Goal: Task Accomplishment & Management: Manage account settings

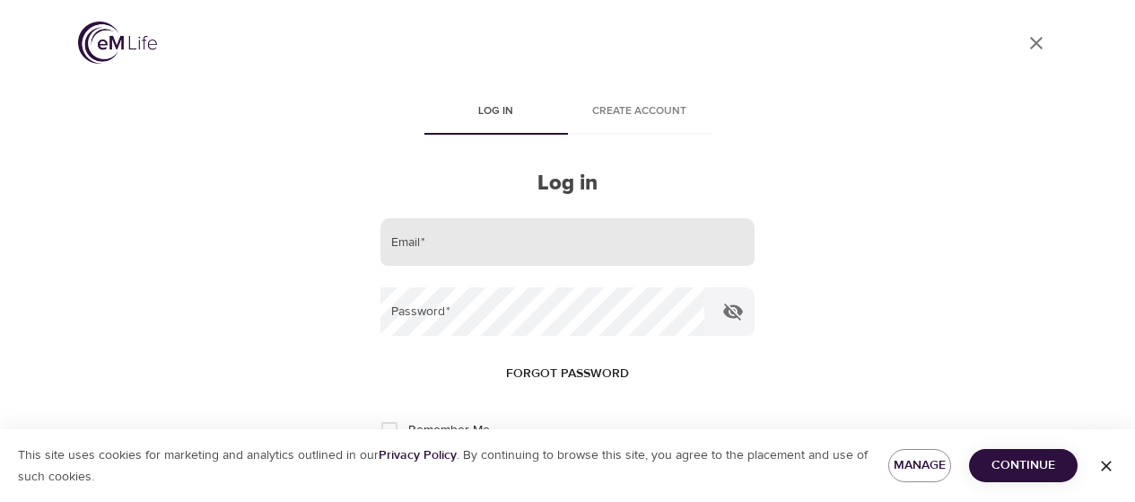
scroll to position [169, 0]
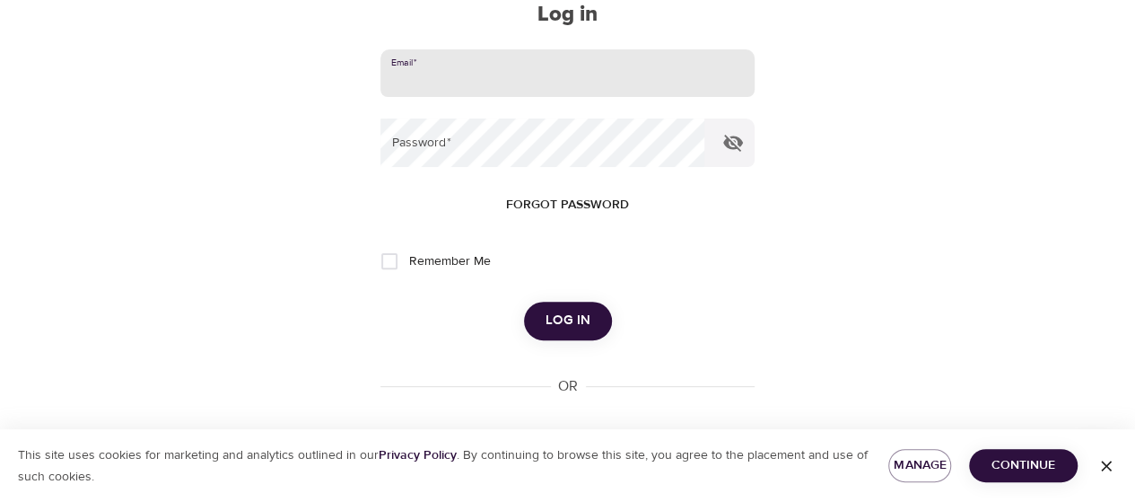
click at [525, 87] on input "email" at bounding box center [567, 73] width 373 height 48
type input "x.liu@banklife.com"
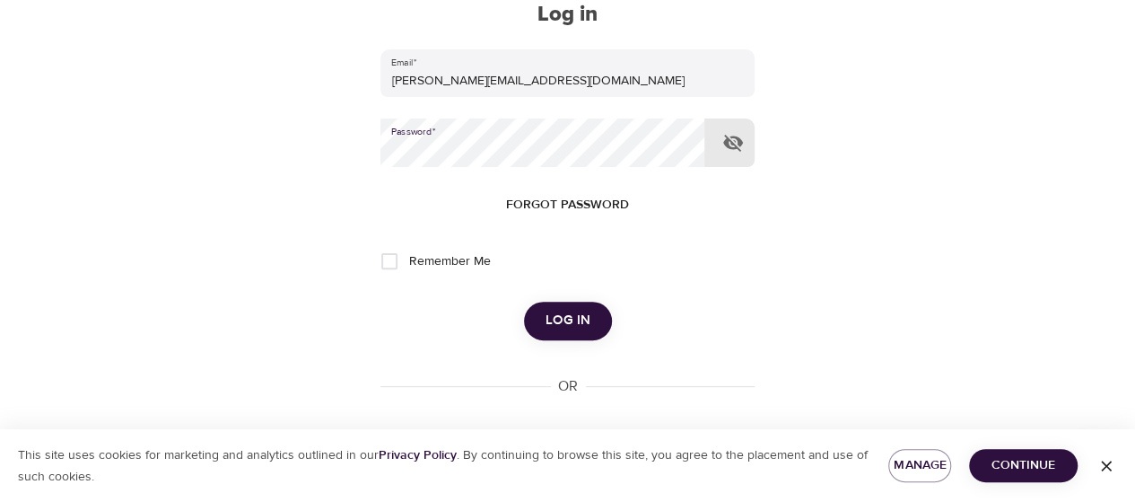
click at [524, 302] on button "Log in" at bounding box center [568, 321] width 88 height 38
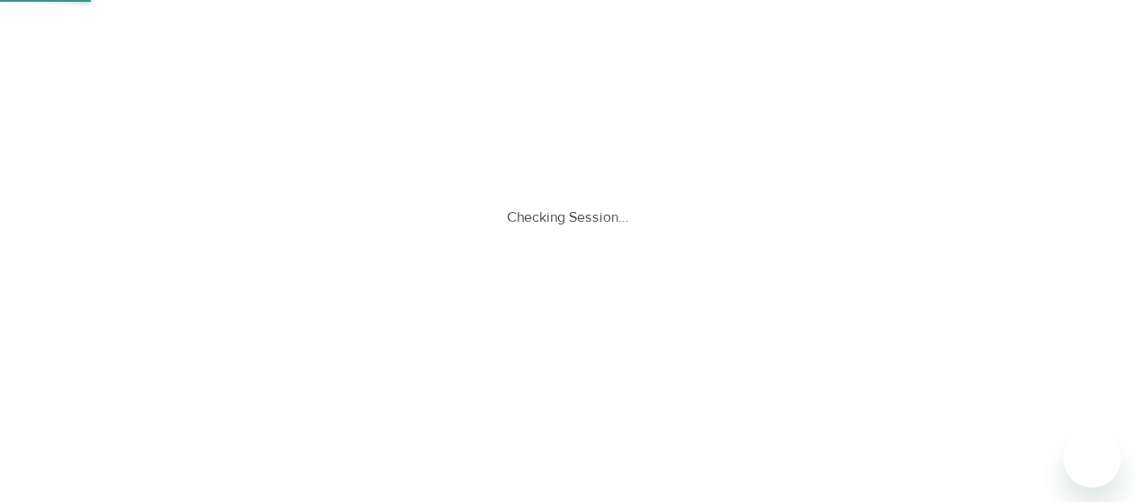
scroll to position [0, 0]
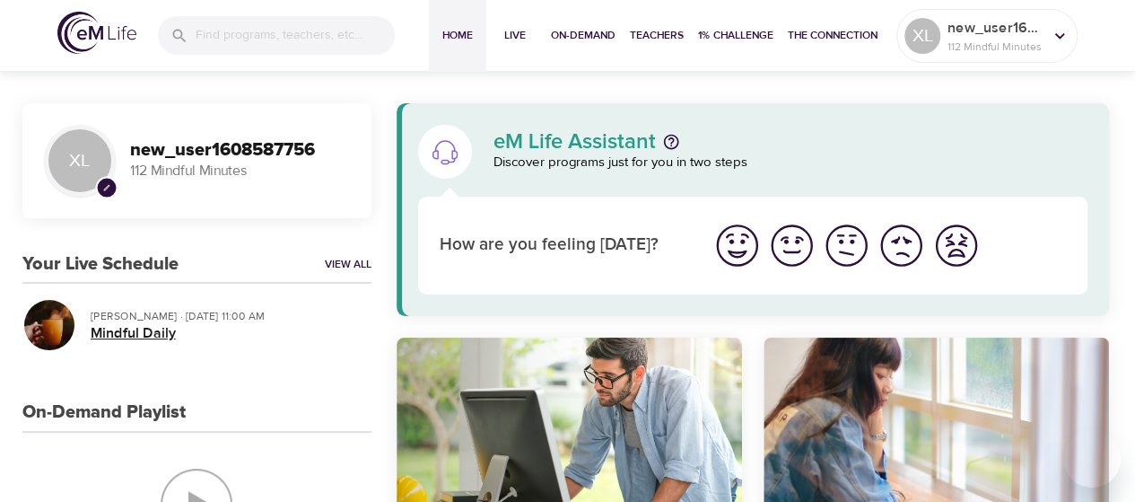
click at [267, 329] on h5 "Mindful Daily" at bounding box center [224, 333] width 267 height 19
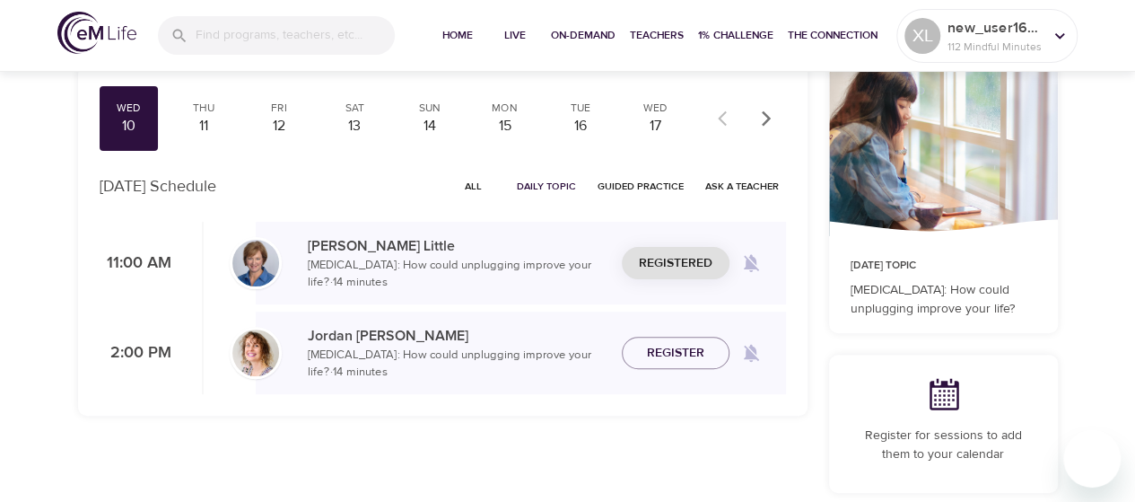
scroll to position [180, 0]
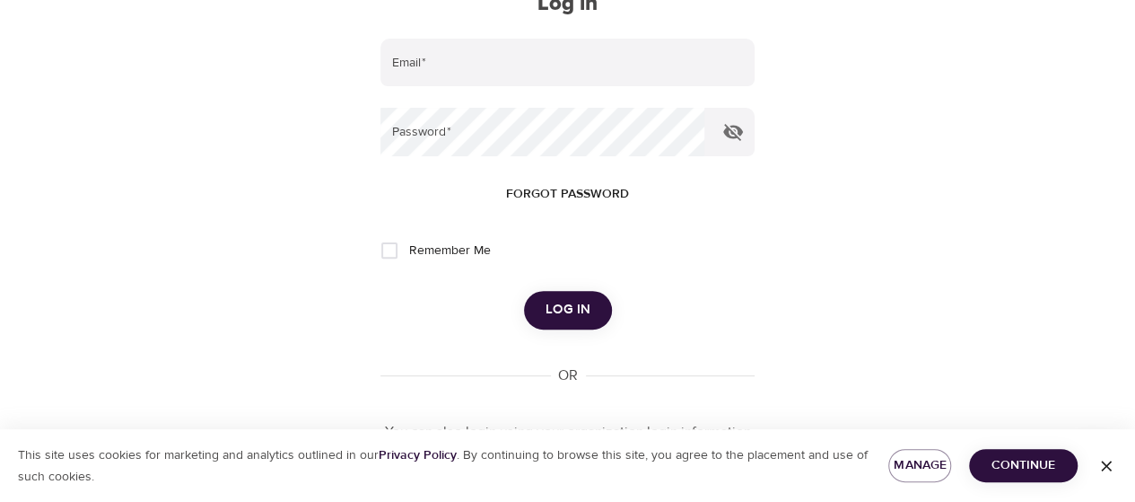
scroll to position [78, 0]
